Goal: Transaction & Acquisition: Book appointment/travel/reservation

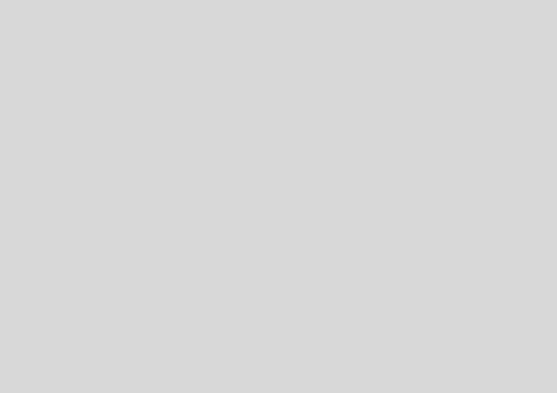
select select "es"
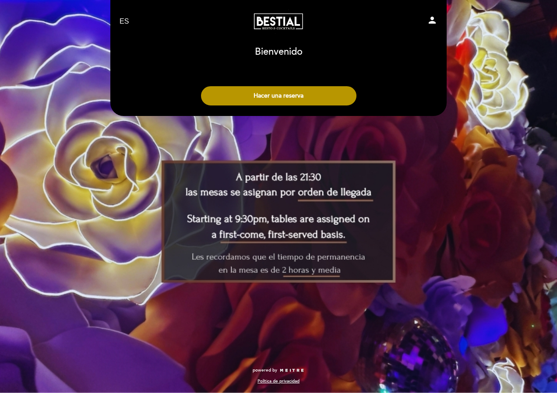
drag, startPoint x: 225, startPoint y: 266, endPoint x: 357, endPoint y: 272, distance: 132.0
click at [358, 272] on div "EN ES PT Bestial Fly Bar person [GEOGRAPHIC_DATA] [GEOGRAPHIC_DATA], Cambiar us…" at bounding box center [278, 196] width 557 height 393
drag, startPoint x: 355, startPoint y: 269, endPoint x: 266, endPoint y: 252, distance: 90.6
click at [271, 256] on div "EN ES PT Bestial Fly Bar person [GEOGRAPHIC_DATA] [GEOGRAPHIC_DATA], Cambiar us…" at bounding box center [278, 196] width 557 height 393
click at [283, 94] on button "Hacer una reserva" at bounding box center [279, 95] width 156 height 19
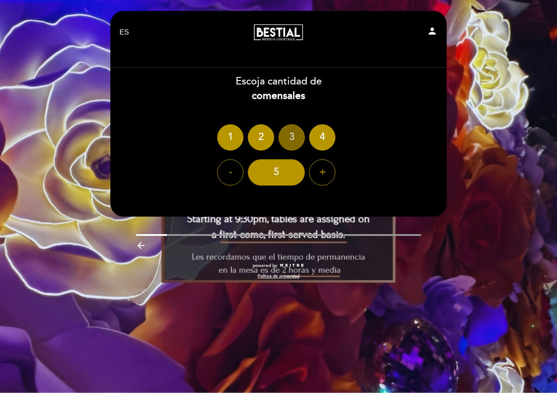
click at [292, 138] on div "3" at bounding box center [292, 137] width 26 height 26
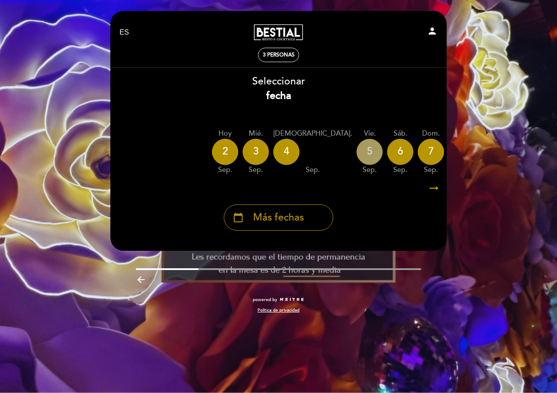
click at [357, 146] on div "5" at bounding box center [370, 152] width 26 height 26
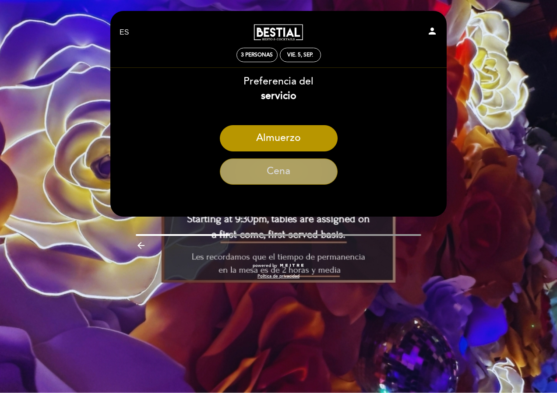
click at [290, 167] on button "Cena" at bounding box center [279, 172] width 118 height 26
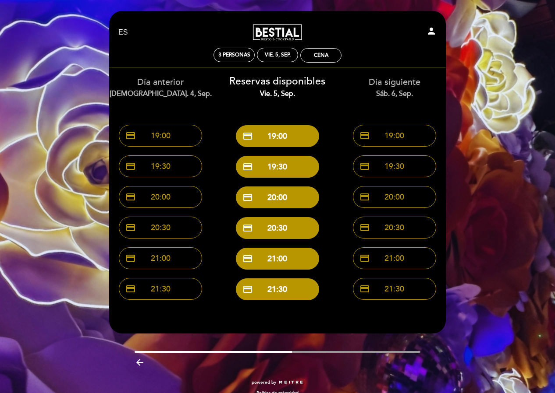
click at [332, 352] on div at bounding box center [278, 352] width 286 height 2
click at [320, 55] on div "Cena" at bounding box center [321, 55] width 14 height 7
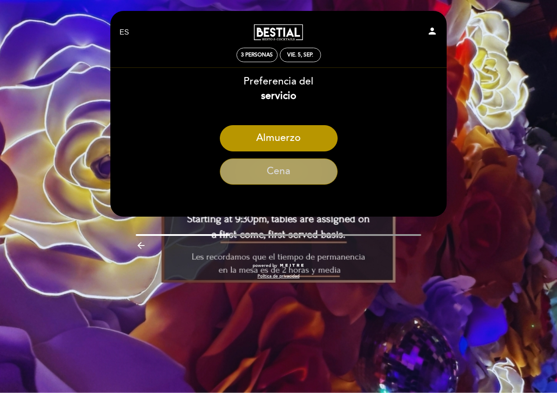
drag, startPoint x: 302, startPoint y: 165, endPoint x: 313, endPoint y: 162, distance: 11.4
click at [303, 164] on button "Cena" at bounding box center [279, 172] width 118 height 26
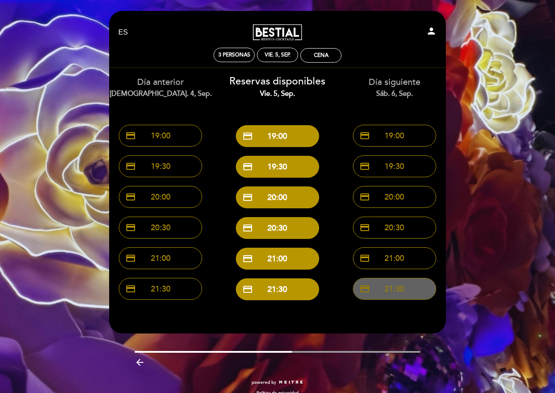
click at [391, 281] on button "credit_card 21:30" at bounding box center [394, 289] width 83 height 22
